Goal: Find specific page/section: Find specific page/section

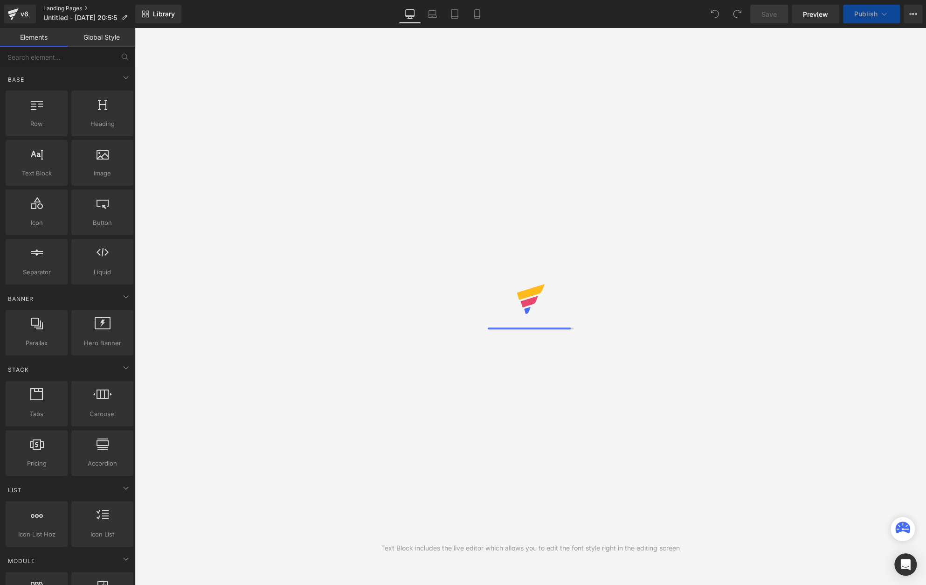
click at [54, 12] on link "Landing Pages" at bounding box center [89, 8] width 92 height 7
click at [51, 7] on link "Product Pages" at bounding box center [96, 8] width 107 height 7
click at [41, 7] on div "v6 Product Pages 【A】英語ソムリエナイフ" at bounding box center [67, 14] width 135 height 28
